Goal: Check status: Check status

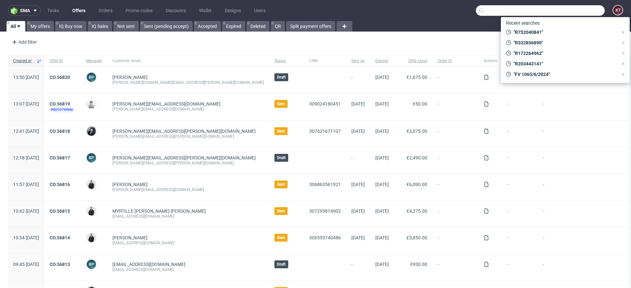
click at [576, 9] on input "text" at bounding box center [540, 10] width 129 height 11
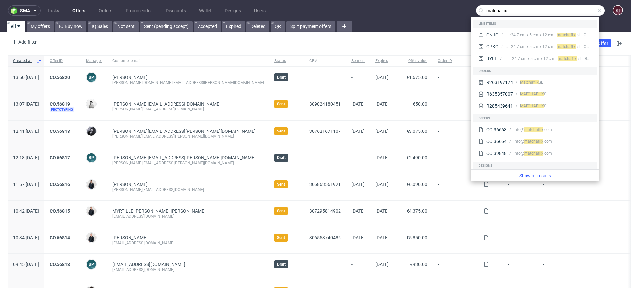
type input "matchaflix"
click at [541, 173] on link "Show all results" at bounding box center [534, 175] width 123 height 7
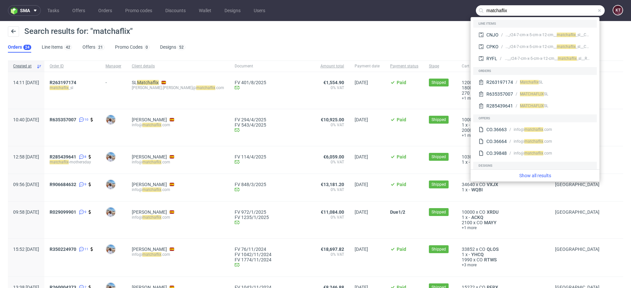
click at [244, 38] on div "Search results for: "matchaflix"" at bounding box center [315, 34] width 615 height 16
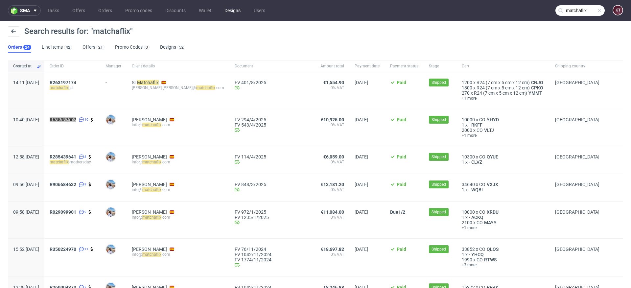
drag, startPoint x: 82, startPoint y: 120, endPoint x: 237, endPoint y: 11, distance: 189.0
click at [0, 0] on div "sma Tasks Offers Orders Promo codes Discounts Wallet Designs Users matchaflix K…" at bounding box center [315, 144] width 631 height 288
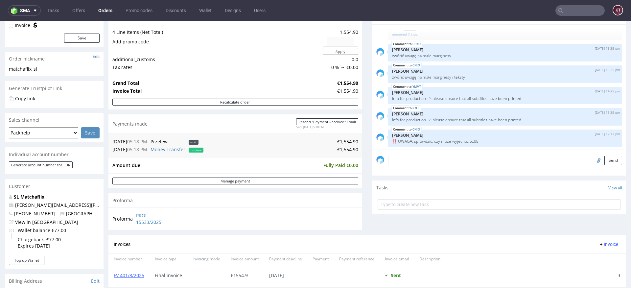
scroll to position [93, 0]
